Goal: Task Accomplishment & Management: Manage account settings

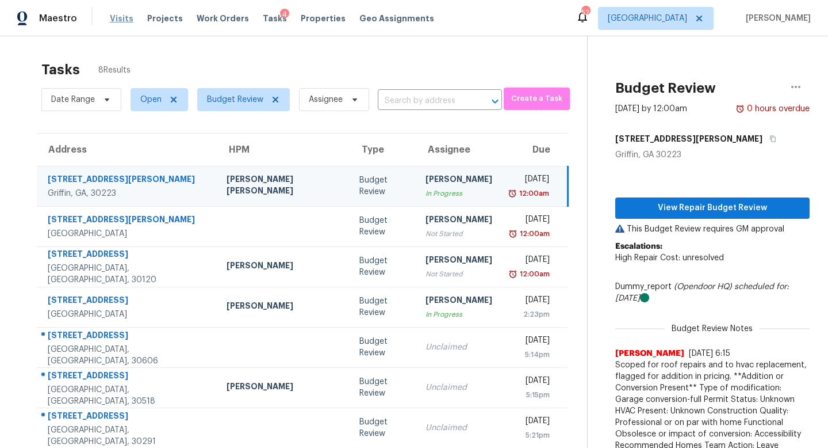
click at [113, 24] on span "Visits" at bounding box center [122, 19] width 24 height 12
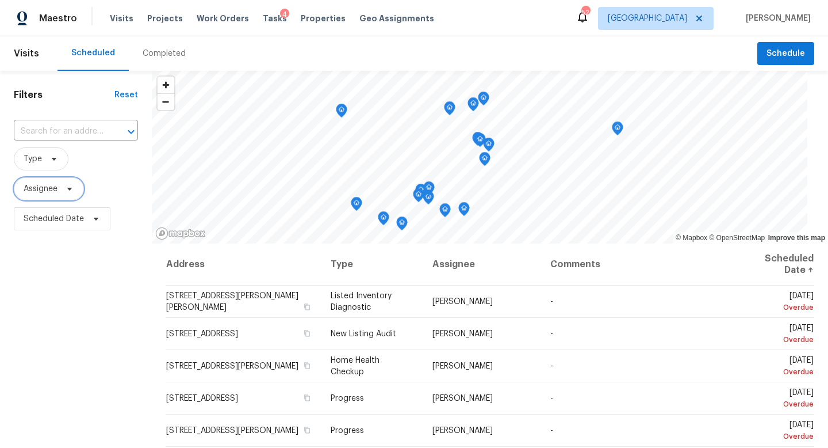
click at [41, 191] on span "Assignee" at bounding box center [41, 189] width 34 height 12
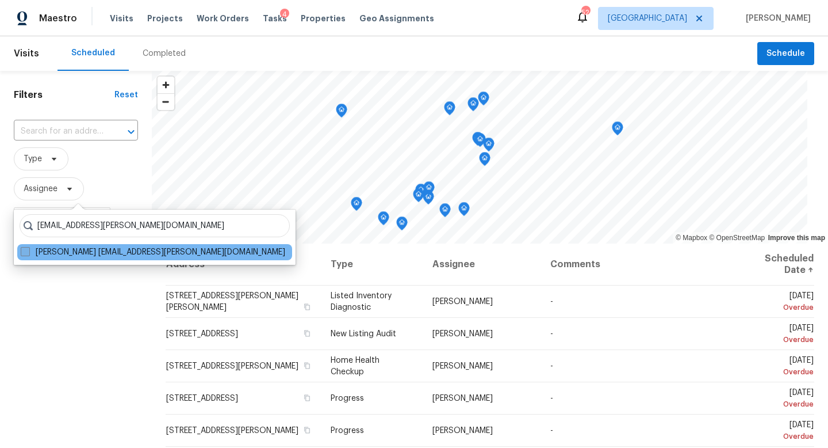
type input "[EMAIL_ADDRESS][PERSON_NAME][DOMAIN_NAME]"
click at [72, 249] on label "[PERSON_NAME] [EMAIL_ADDRESS][PERSON_NAME][DOMAIN_NAME]" at bounding box center [153, 252] width 265 height 12
click at [28, 249] on input "[PERSON_NAME] [EMAIL_ADDRESS][PERSON_NAME][DOMAIN_NAME]" at bounding box center [24, 249] width 7 height 7
checkbox input "true"
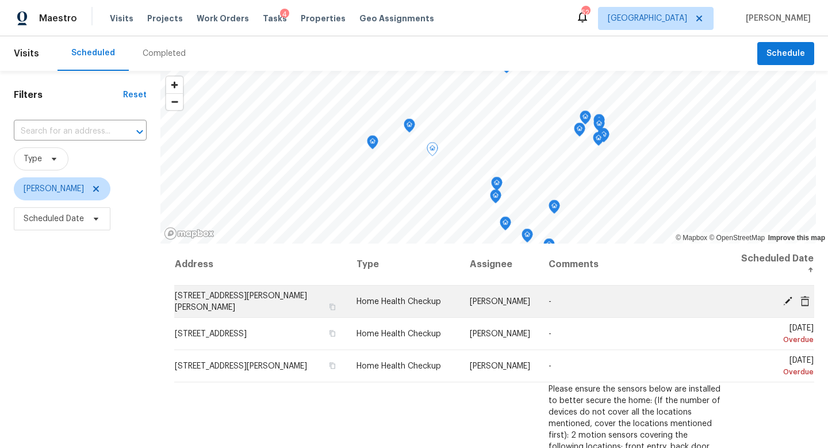
click at [790, 300] on icon at bounding box center [788, 300] width 9 height 9
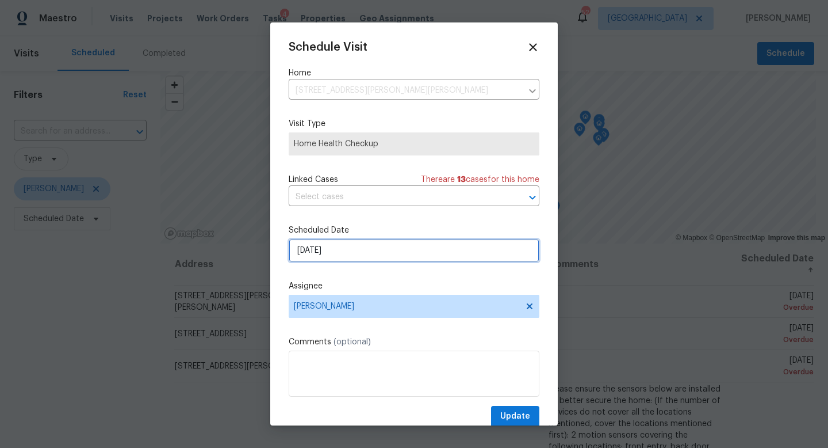
click at [370, 254] on input "[DATE]" at bounding box center [414, 250] width 251 height 23
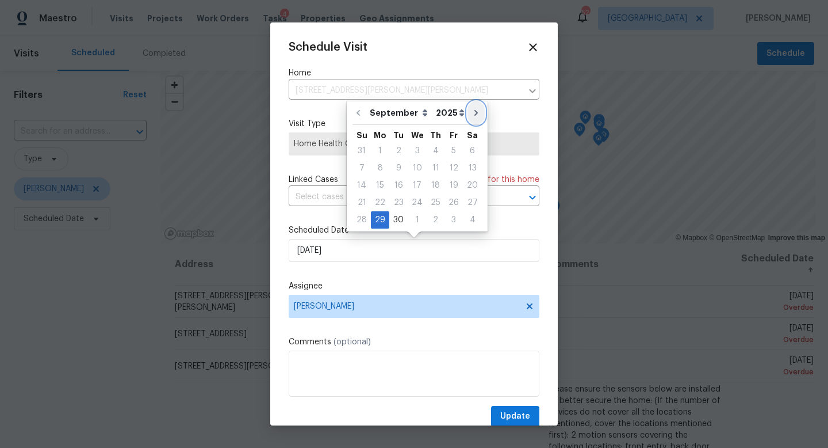
click at [472, 112] on icon "Go to next month" at bounding box center [476, 112] width 9 height 9
type input "[DATE]"
select select "9"
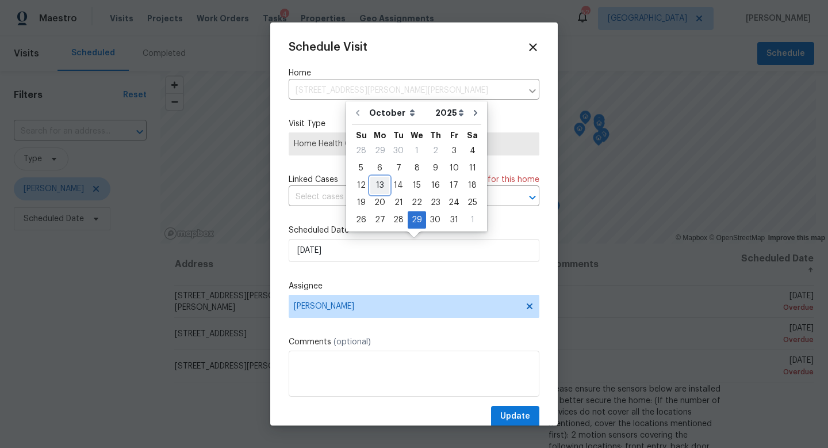
click at [383, 187] on div "13" at bounding box center [380, 185] width 19 height 16
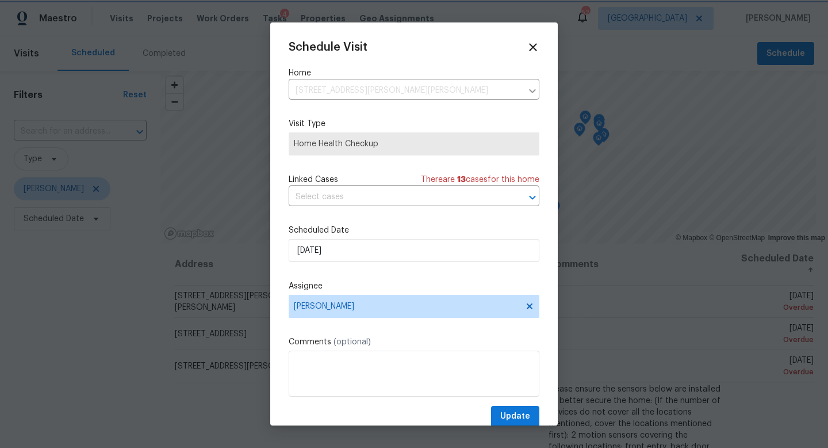
scroll to position [21, 0]
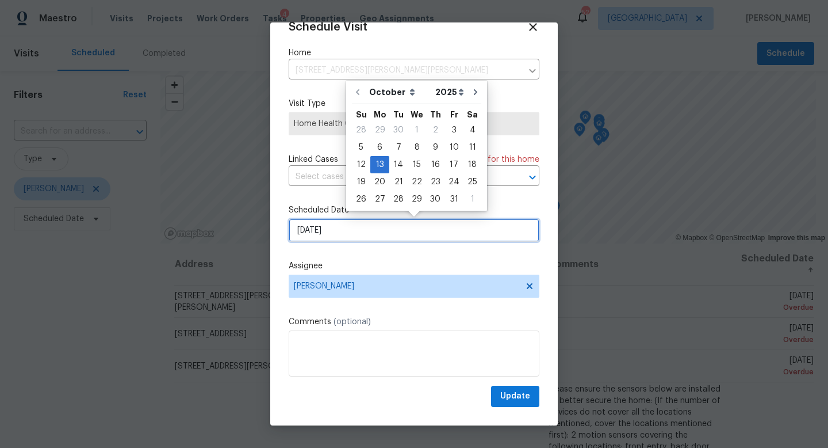
click at [395, 229] on input "[DATE]" at bounding box center [414, 230] width 251 height 23
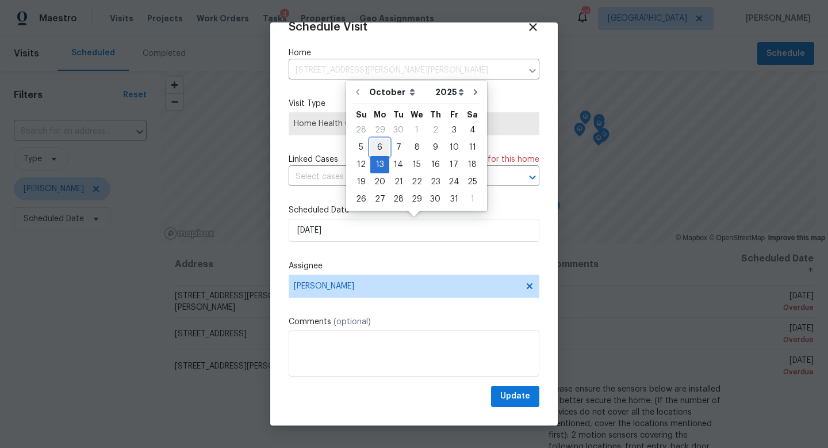
click at [371, 151] on div "6" at bounding box center [380, 147] width 19 height 16
type input "[DATE]"
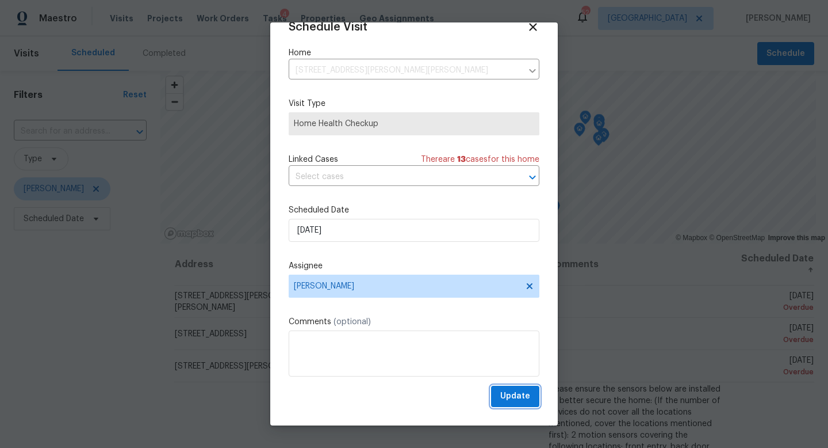
click at [514, 387] on button "Update" at bounding box center [515, 395] width 48 height 21
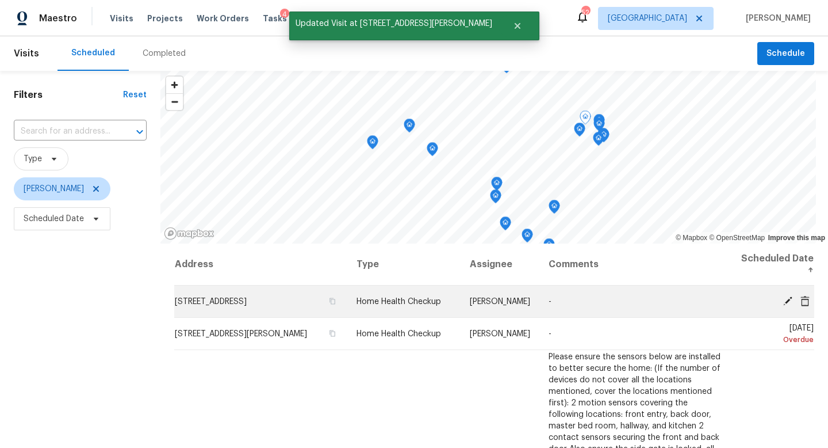
click at [788, 299] on icon at bounding box center [788, 300] width 9 height 9
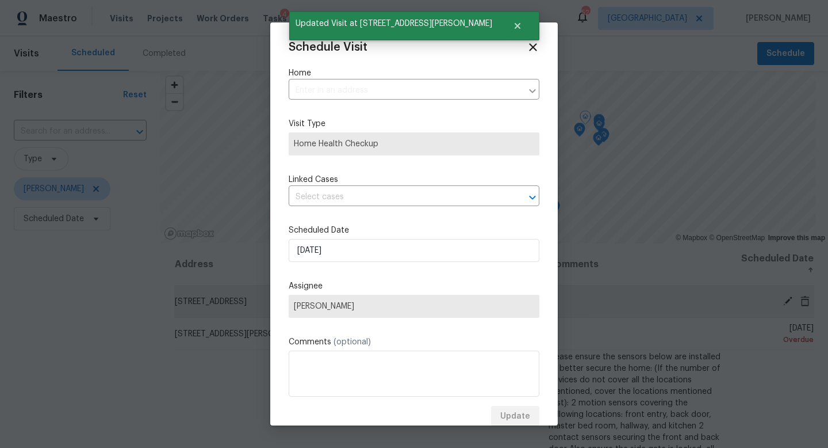
type input "[STREET_ADDRESS]"
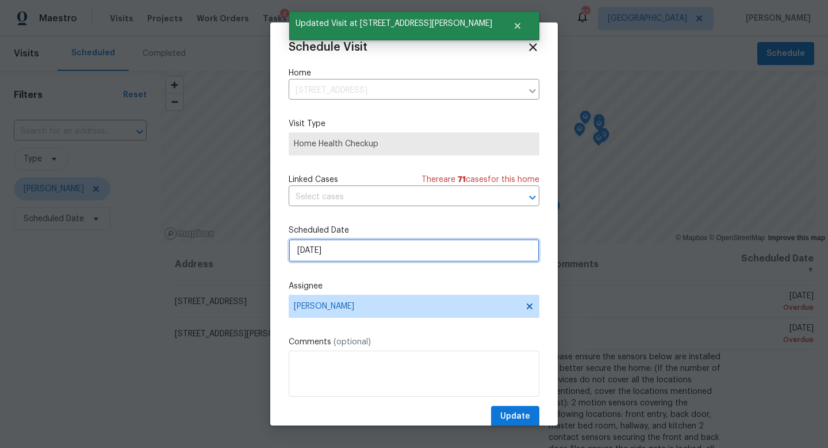
click at [330, 253] on input "[DATE]" at bounding box center [414, 250] width 251 height 23
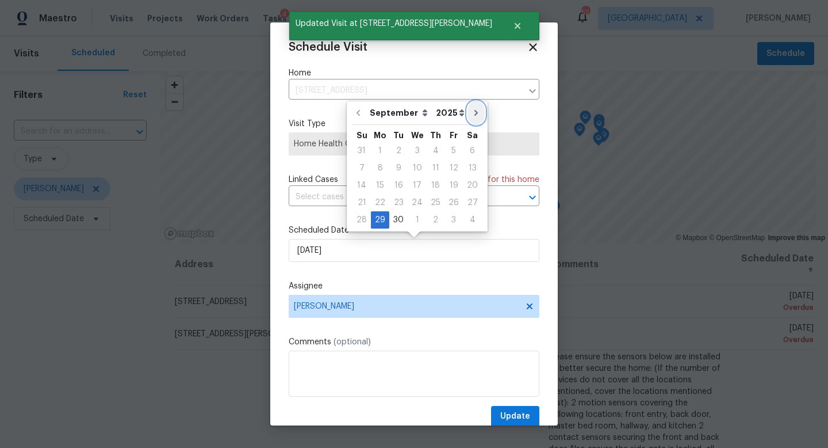
click at [472, 112] on icon "Go to next month" at bounding box center [476, 112] width 9 height 9
type input "[DATE]"
select select "9"
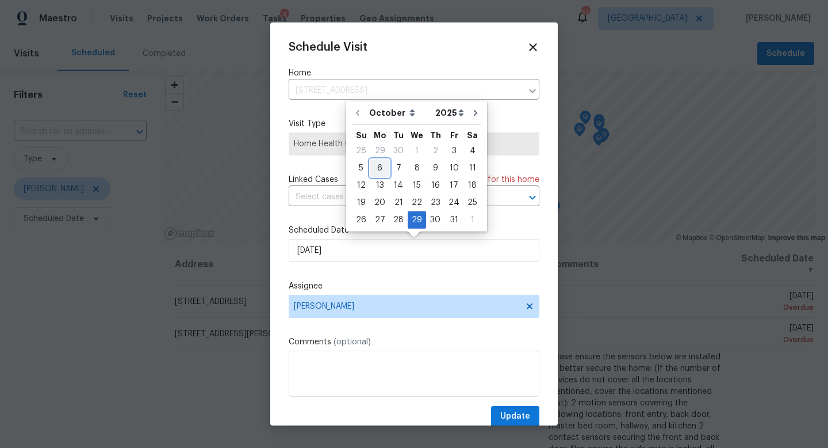
click at [379, 163] on div "6" at bounding box center [380, 168] width 19 height 16
type input "[DATE]"
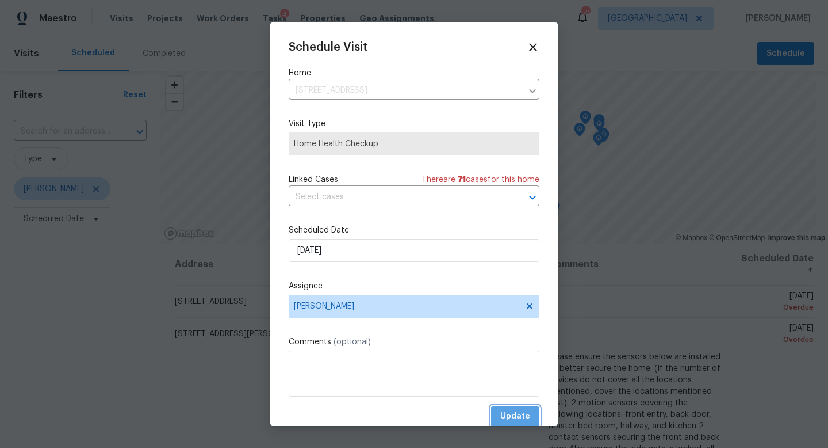
click at [511, 413] on span "Update" at bounding box center [516, 416] width 30 height 14
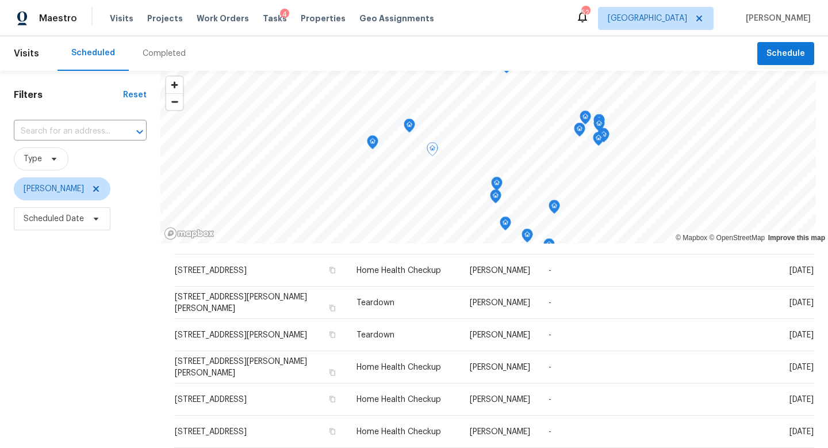
scroll to position [441, 0]
